Goal: Check status

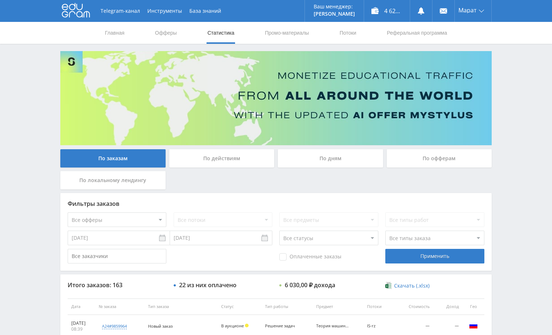
click at [534, 134] on div "Telegram-канал Инструменты База знаний Ваш менеджер: [PERSON_NAME] Online @edug…" at bounding box center [276, 307] width 552 height 614
click at [510, 193] on div "Telegram-канал Инструменты База знаний Ваш менеджер: Alex Alex Online @edugram_…" at bounding box center [276, 307] width 552 height 614
click at [506, 201] on div "Telegram-канал Инструменты База знаний Ваш менеджер: Alex Alex Online @edugram_…" at bounding box center [276, 307] width 552 height 614
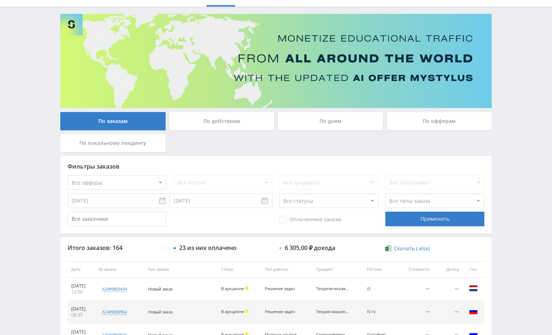
scroll to position [146, 0]
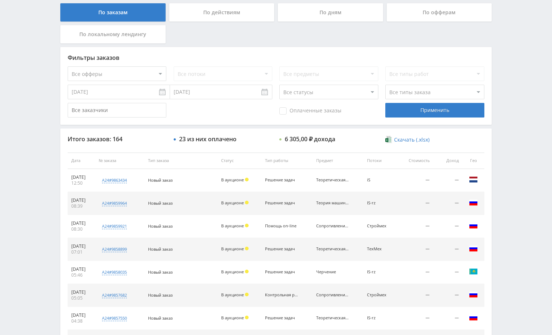
click at [530, 171] on div "Telegram-канал Инструменты База знаний Ваш менеджер: [PERSON_NAME] Online @edug…" at bounding box center [276, 161] width 552 height 614
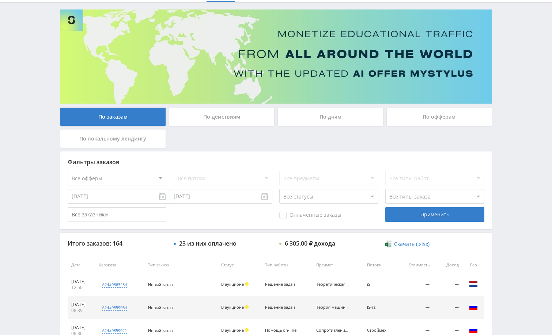
scroll to position [0, 0]
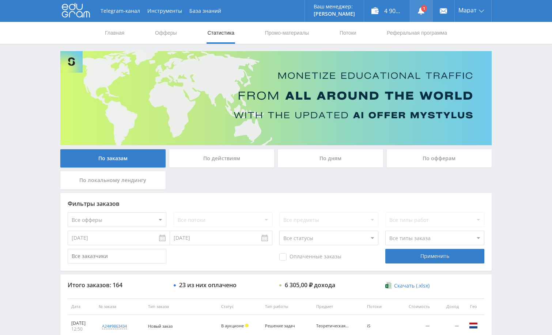
click at [421, 13] on use at bounding box center [421, 10] width 7 height 7
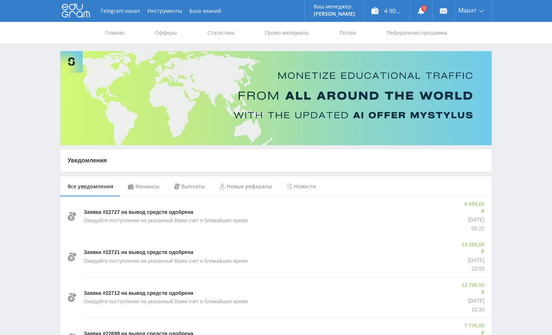
click at [152, 186] on div "Финансы" at bounding box center [144, 186] width 46 height 20
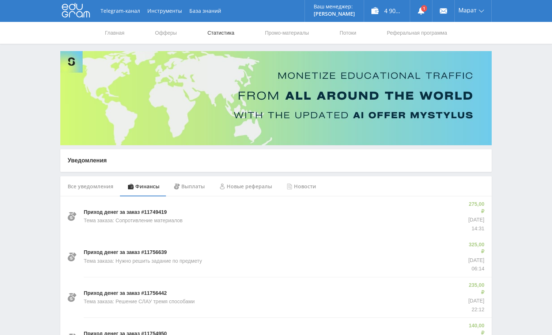
click at [222, 35] on link "Статистика" at bounding box center [220, 33] width 29 height 22
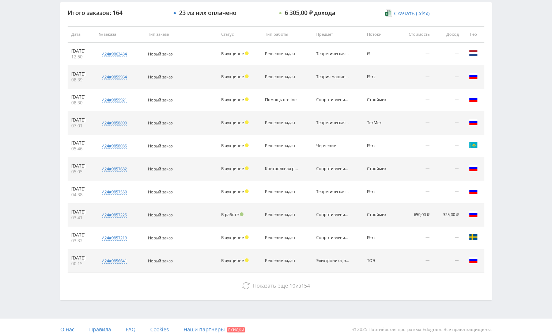
scroll to position [278, 0]
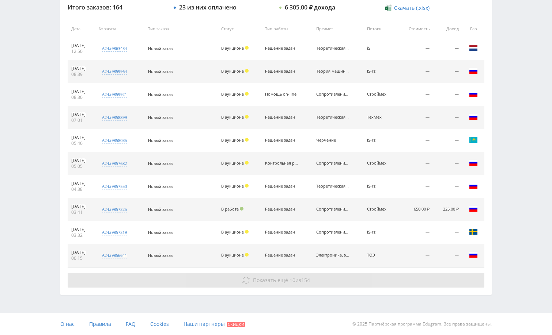
click at [389, 282] on button "Показать ещё 10 из 154" at bounding box center [276, 280] width 417 height 15
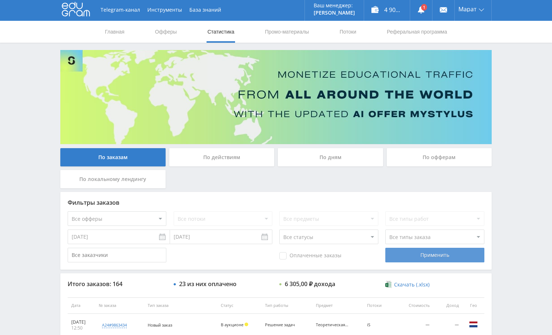
scroll to position [0, 0]
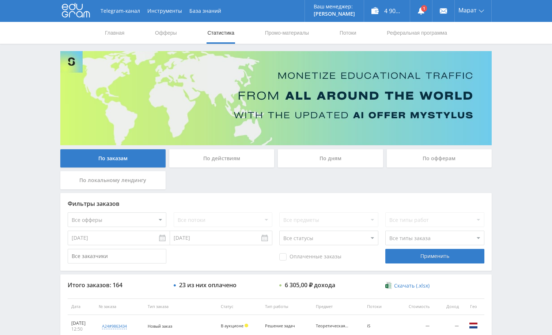
drag, startPoint x: 518, startPoint y: 109, endPoint x: 507, endPoint y: 168, distance: 60.1
click at [518, 110] on div "Telegram-канал Инструменты База знаний Ваш менеджер: [PERSON_NAME] Online @edug…" at bounding box center [276, 307] width 552 height 614
click at [509, 131] on div "Telegram-канал Инструменты База знаний Ваш менеджер: [PERSON_NAME] Online @edug…" at bounding box center [276, 307] width 552 height 614
click at [503, 117] on div "Telegram-канал Инструменты База знаний Ваш менеджер: [PERSON_NAME] Online @edug…" at bounding box center [276, 307] width 552 height 614
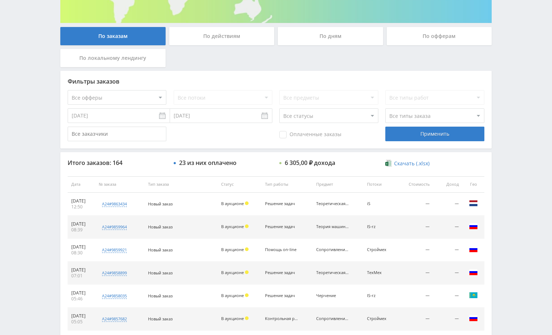
scroll to position [110, 0]
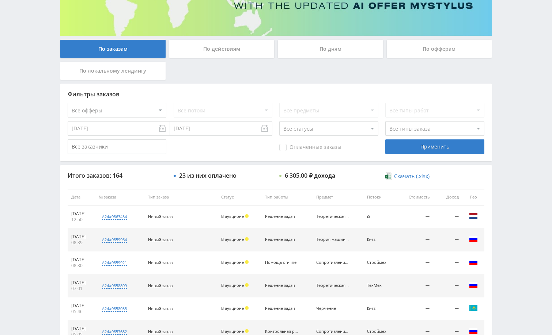
click at [324, 51] on div "По дням" at bounding box center [330, 49] width 105 height 18
click at [0, 0] on input "По дням" at bounding box center [0, 0] width 0 height 0
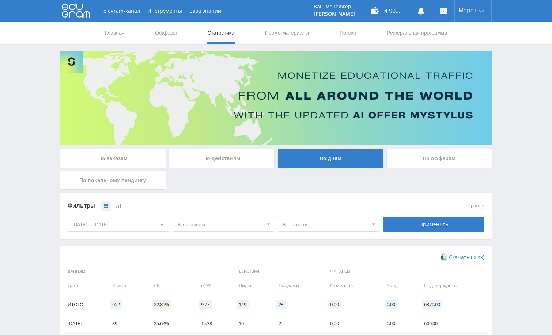
scroll to position [143, 0]
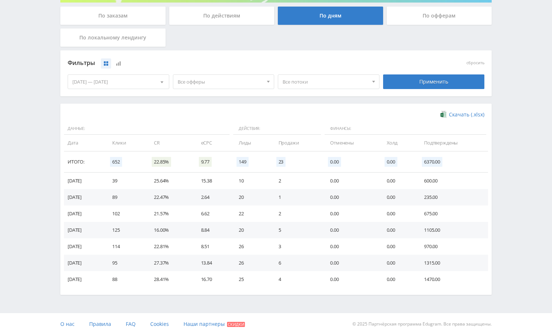
click at [122, 22] on div "По заказам" at bounding box center [112, 16] width 105 height 18
click at [0, 0] on input "По заказам" at bounding box center [0, 0] width 0 height 0
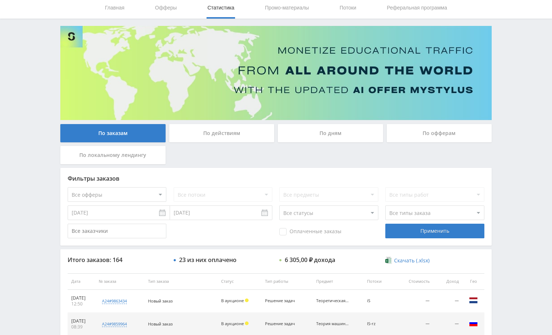
scroll to position [0, 0]
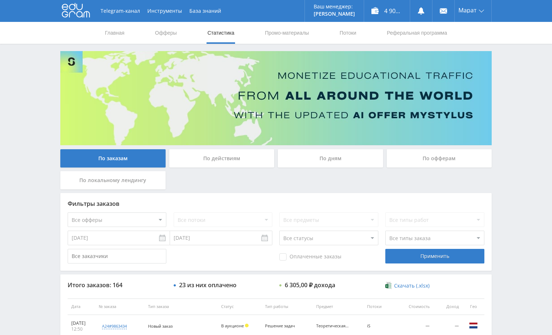
click at [517, 131] on div "Telegram-канал Инструменты База знаний Ваш менеджер: [PERSON_NAME] Online @edug…" at bounding box center [276, 307] width 552 height 614
click at [512, 131] on div "Telegram-канал Инструменты База знаний Ваш менеджер: [PERSON_NAME] Online @edug…" at bounding box center [276, 307] width 552 height 614
click at [512, 128] on div "Telegram-канал Инструменты База знаний Ваш менеджер: [PERSON_NAME] Online @edug…" at bounding box center [276, 307] width 552 height 614
click at [523, 111] on div "Telegram-канал Инструменты База знаний Ваш менеджер: [PERSON_NAME] Online @edug…" at bounding box center [276, 307] width 552 height 614
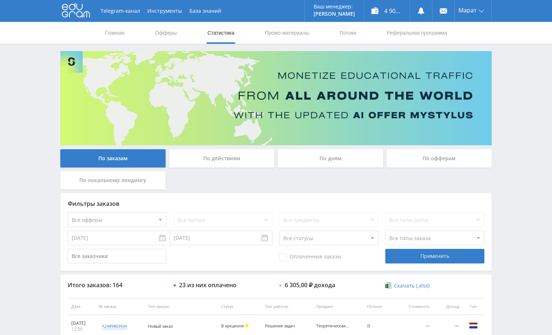
click at [517, 130] on div "Telegram-канал Инструменты База знаний Ваш менеджер: [PERSON_NAME] Online @edug…" at bounding box center [276, 307] width 552 height 614
click at [510, 114] on div "Telegram-канал Инструменты База знаний Ваш менеджер: [PERSON_NAME] Online @edug…" at bounding box center [276, 307] width 552 height 614
click at [502, 199] on div "Telegram-канал Инструменты База знаний Ваш менеджер: [PERSON_NAME] Online @edug…" at bounding box center [276, 307] width 552 height 614
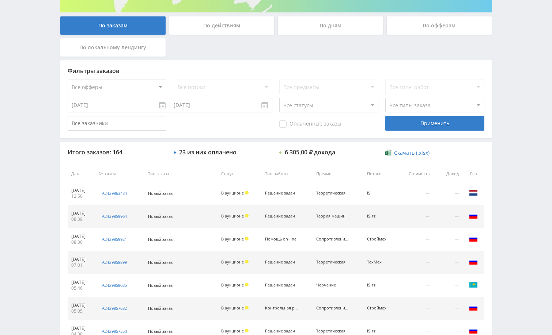
scroll to position [146, 0]
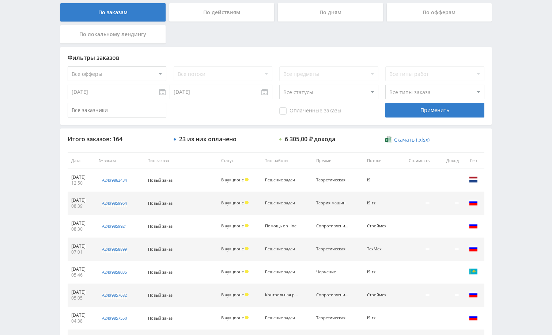
click at [498, 182] on div "Telegram-канал Инструменты База знаний Ваш менеджер: [PERSON_NAME] Online @edug…" at bounding box center [276, 161] width 552 height 614
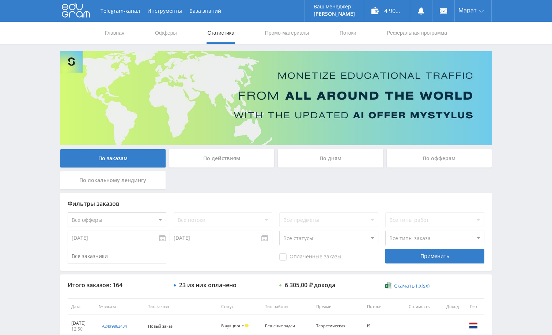
click at [509, 110] on div "Telegram-канал Инструменты База знаний Ваш менеджер: [PERSON_NAME] Online @edug…" at bounding box center [276, 307] width 552 height 614
click at [510, 110] on div "Telegram-канал Инструменты База знаний Ваш менеджер: [PERSON_NAME] Online @edug…" at bounding box center [276, 307] width 552 height 614
drag, startPoint x: 499, startPoint y: 136, endPoint x: 493, endPoint y: 136, distance: 5.9
click at [498, 136] on div "Telegram-канал Инструменты База знаний Ваш менеджер: [PERSON_NAME] Online @edug…" at bounding box center [276, 307] width 552 height 614
click at [521, 141] on div "Telegram-канал Инструменты База знаний Ваш менеджер: [PERSON_NAME] Online @edug…" at bounding box center [276, 307] width 552 height 614
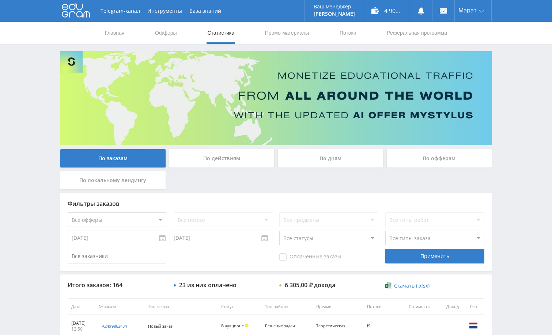
click at [521, 141] on div "Telegram-канал Инструменты База знаний Ваш менеджер: [PERSON_NAME] Online @edug…" at bounding box center [276, 307] width 552 height 614
click at [508, 144] on div "Telegram-канал Инструменты База знаний Ваш менеджер: [PERSON_NAME] Online @edug…" at bounding box center [276, 307] width 552 height 614
click at [512, 145] on div "Telegram-канал Инструменты База знаний Ваш менеджер: [PERSON_NAME] Online @edug…" at bounding box center [276, 307] width 552 height 614
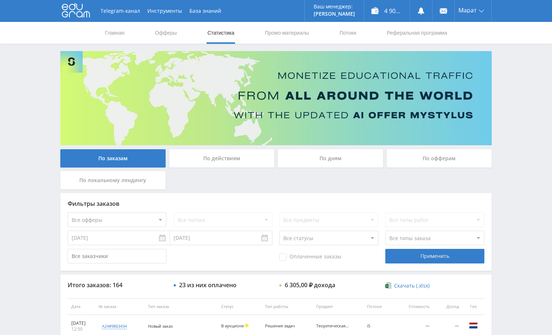
drag, startPoint x: 512, startPoint y: 145, endPoint x: 505, endPoint y: 145, distance: 7.0
click at [513, 146] on div "Telegram-канал Инструменты База знаний Ваш менеджер: [PERSON_NAME] Online @edug…" at bounding box center [276, 307] width 552 height 614
